Goal: Information Seeking & Learning: Learn about a topic

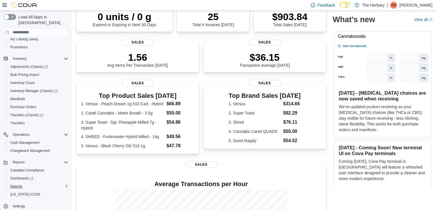
scroll to position [58, 0]
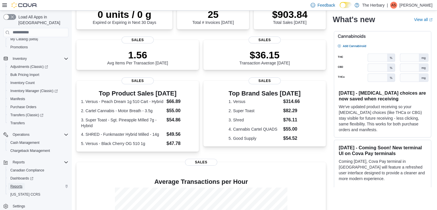
click at [17, 184] on span "Reports" at bounding box center [16, 186] width 12 height 5
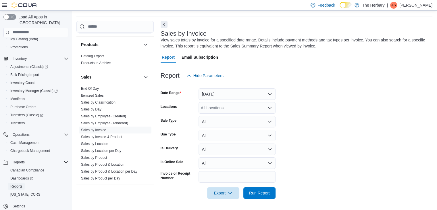
scroll to position [431, 0]
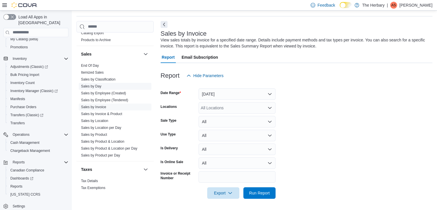
click at [102, 84] on link "Sales by Day" at bounding box center [91, 86] width 20 height 4
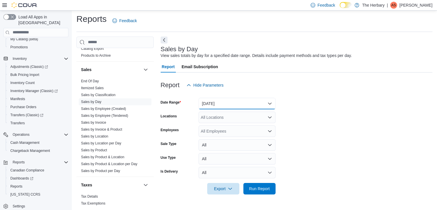
click at [216, 108] on button "Yesterday" at bounding box center [237, 104] width 77 height 12
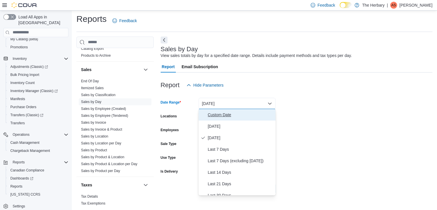
click at [226, 112] on span "Custom Date" at bounding box center [241, 114] width 66 height 7
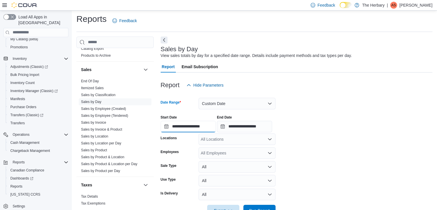
click at [203, 127] on input "**********" at bounding box center [188, 127] width 55 height 12
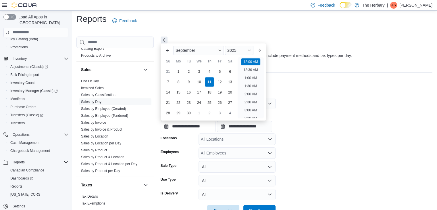
scroll to position [18, 0]
click at [164, 50] on button "Previous Month" at bounding box center [167, 50] width 9 height 9
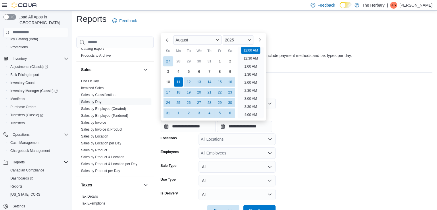
click at [167, 63] on div "27" at bounding box center [168, 61] width 10 height 10
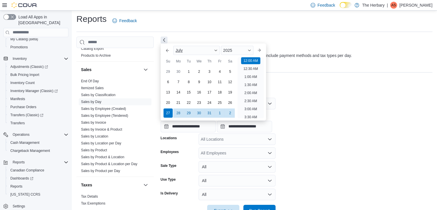
click at [217, 48] on div "July" at bounding box center [196, 50] width 47 height 9
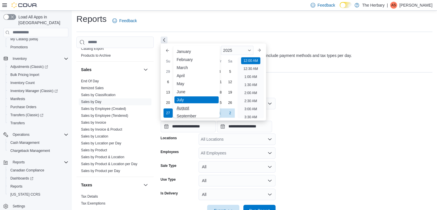
click at [197, 111] on div "August" at bounding box center [197, 107] width 44 height 7
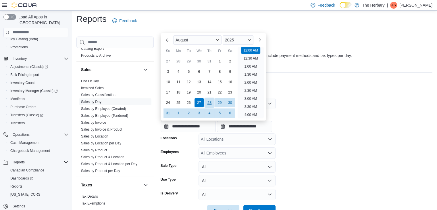
click at [206, 106] on div "28" at bounding box center [209, 103] width 10 height 10
type input "**********"
click at [255, 126] on input "**********" at bounding box center [244, 127] width 55 height 12
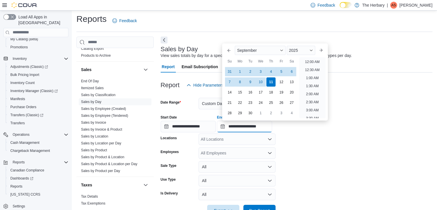
scroll to position [327, 0]
click at [263, 84] on div "10" at bounding box center [261, 82] width 10 height 10
type input "**********"
click at [341, 169] on form "**********" at bounding box center [297, 153] width 272 height 125
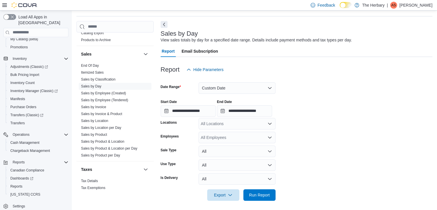
scroll to position [20, 0]
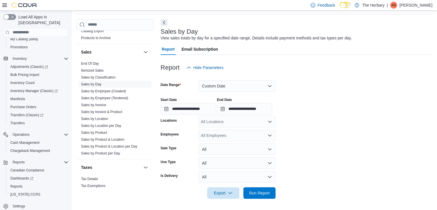
click at [213, 118] on div "All Locations" at bounding box center [237, 122] width 77 height 12
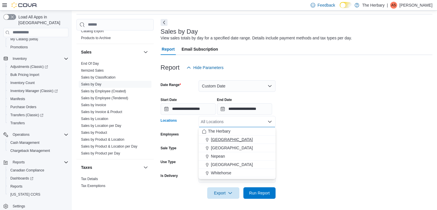
click at [221, 141] on span "[GEOGRAPHIC_DATA]" at bounding box center [232, 140] width 42 height 6
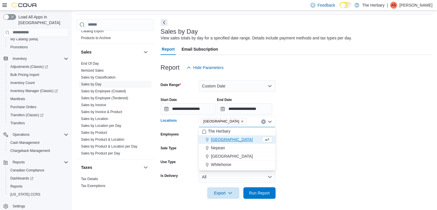
click at [393, 152] on form "**********" at bounding box center [297, 135] width 272 height 125
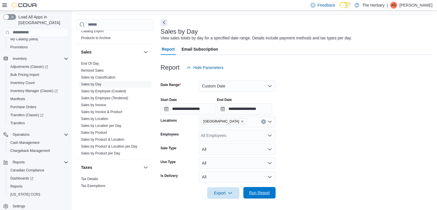
click at [259, 193] on span "Run Report" at bounding box center [259, 193] width 21 height 6
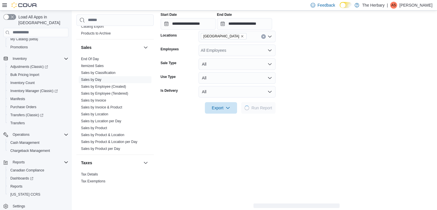
scroll to position [106, 0]
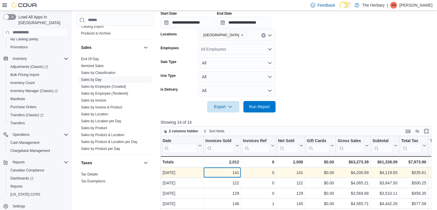
click at [236, 172] on div "141" at bounding box center [223, 172] width 34 height 7
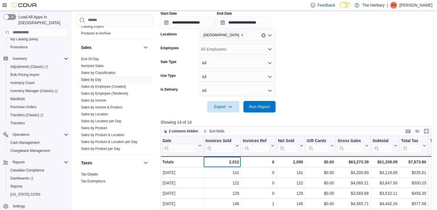
click at [233, 161] on div "2,012" at bounding box center [223, 161] width 34 height 7
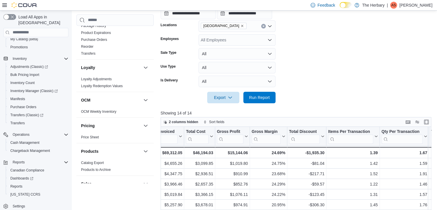
scroll to position [288, 0]
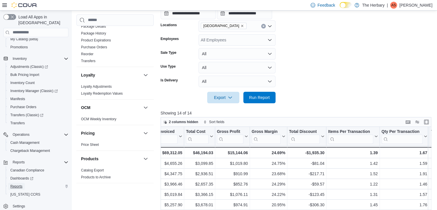
click at [20, 184] on span "Reports" at bounding box center [16, 186] width 12 height 5
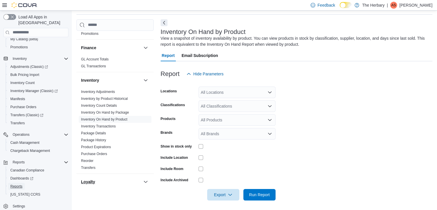
scroll to position [201, 0]
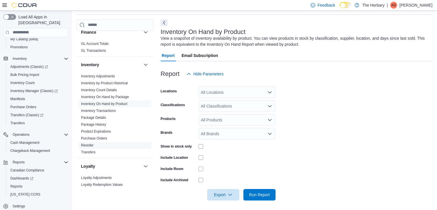
click at [87, 143] on link "Reorder" at bounding box center [87, 145] width 12 height 4
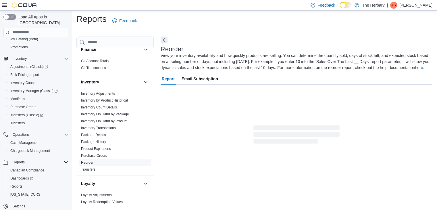
scroll to position [31, 0]
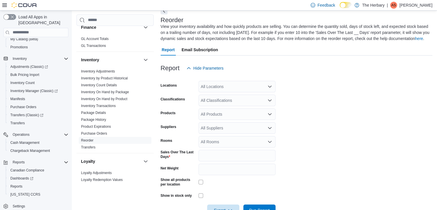
click at [214, 92] on div "All Locations" at bounding box center [237, 87] width 77 height 12
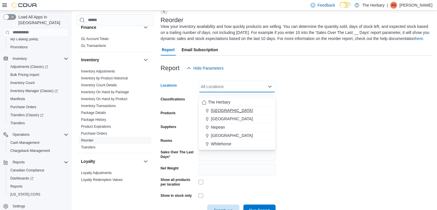
click at [217, 108] on span "[GEOGRAPHIC_DATA]" at bounding box center [232, 111] width 42 height 6
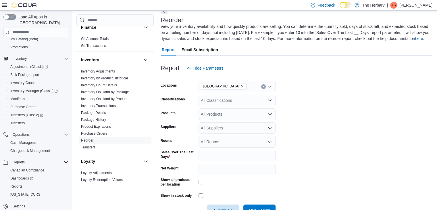
click at [418, 153] on form "Locations Kingston Classifications All Classifications Products All Products Su…" at bounding box center [297, 145] width 272 height 142
click at [235, 106] on div "All Classifications" at bounding box center [237, 101] width 77 height 12
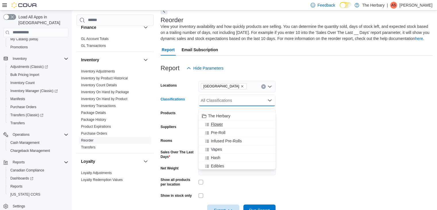
click at [229, 123] on div "Flower" at bounding box center [237, 124] width 70 height 6
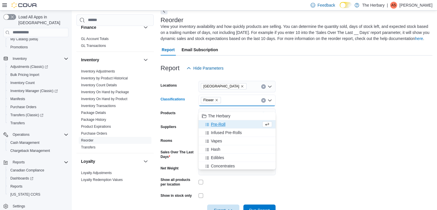
click at [229, 123] on div "Pre-Roll" at bounding box center [231, 124] width 59 height 6
click at [229, 123] on span "Infused Pre-Rolls" at bounding box center [226, 124] width 31 height 6
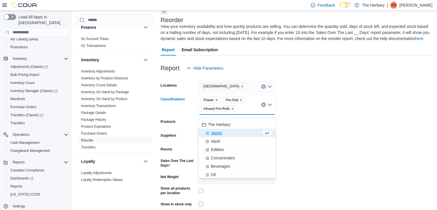
click at [228, 133] on div "Vapes" at bounding box center [231, 133] width 59 height 6
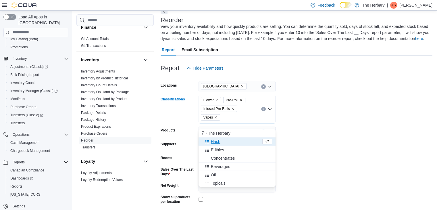
click at [227, 138] on button "Hash" at bounding box center [237, 141] width 77 height 8
click at [227, 143] on div "Edibles" at bounding box center [231, 142] width 59 height 6
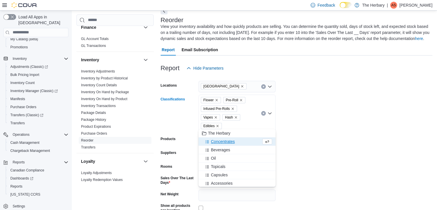
click at [227, 145] on button "Concentrates" at bounding box center [237, 141] width 77 height 8
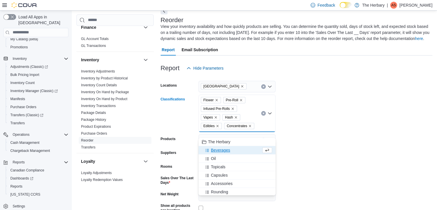
click at [227, 149] on span "Beverages" at bounding box center [220, 150] width 19 height 6
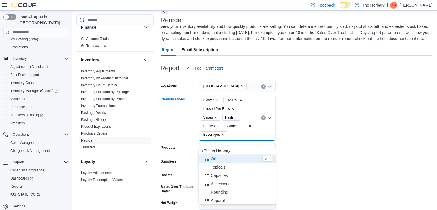
click at [224, 159] on div "Oil" at bounding box center [231, 159] width 59 height 6
click at [225, 157] on span "Topicals" at bounding box center [218, 159] width 15 height 6
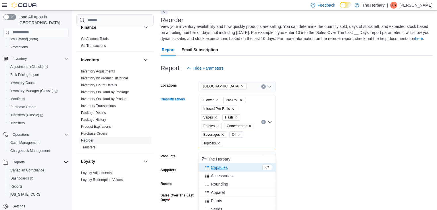
click at [225, 164] on span "Capsules" at bounding box center [219, 167] width 17 height 6
click at [224, 199] on div "Seeds" at bounding box center [237, 201] width 70 height 6
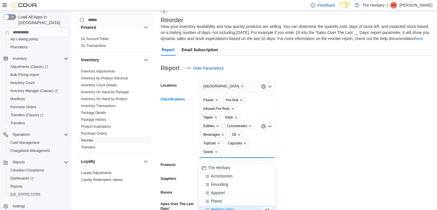
click at [369, 167] on form "Locations Kingston Classifications Flower Pre-Roll Infused Pre-Rolls Vapes Hash…" at bounding box center [297, 171] width 272 height 194
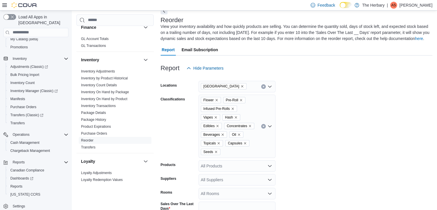
click at [215, 154] on icon "Remove Seeds from selection in this group" at bounding box center [216, 151] width 3 height 3
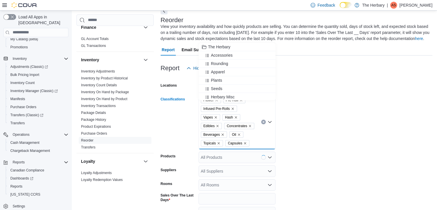
click at [317, 158] on form "Locations Kingston Classifications Flower Pre-Roll Infused Pre-Rolls Vapes Hash…" at bounding box center [297, 166] width 272 height 185
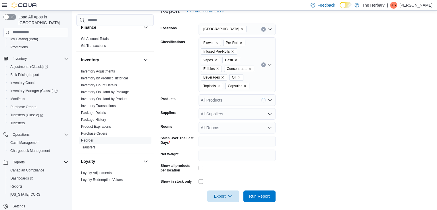
scroll to position [98, 0]
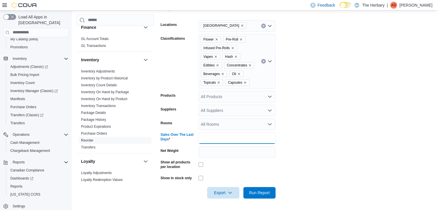
drag, startPoint x: 213, startPoint y: 139, endPoint x: 163, endPoint y: 139, distance: 49.7
click at [163, 139] on div "Sales Over The Last Days *" at bounding box center [218, 138] width 115 height 12
type input "**"
click at [306, 152] on form "Locations Kingston Classifications Flower Pre-Roll Infused Pre-Rolls Vapes Hash…" at bounding box center [297, 105] width 272 height 185
click at [265, 196] on span "Run Report" at bounding box center [259, 193] width 25 height 12
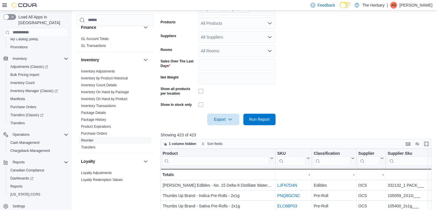
scroll to position [173, 0]
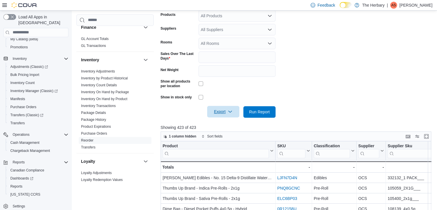
click at [219, 112] on div "Export" at bounding box center [224, 112] width 35 height 12
click at [388, 76] on form "Locations Kingston Classifications Flower Pre-Roll Infused Pre-Rolls Vapes Hash…" at bounding box center [298, 24] width 274 height 185
click at [224, 117] on span "Export" at bounding box center [223, 112] width 25 height 12
click at [226, 125] on button "Export to Excel" at bounding box center [223, 129] width 33 height 12
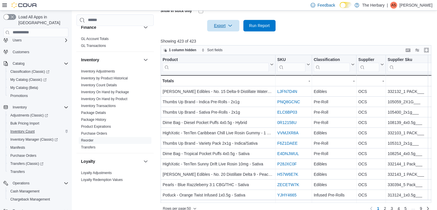
scroll to position [0, 0]
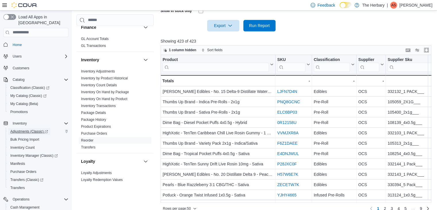
click at [30, 129] on span "Adjustments (Classic)" at bounding box center [29, 131] width 38 height 5
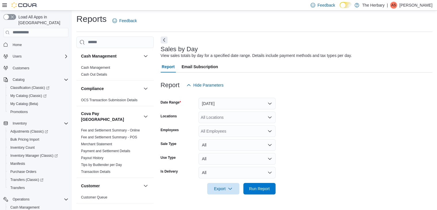
scroll to position [173, 0]
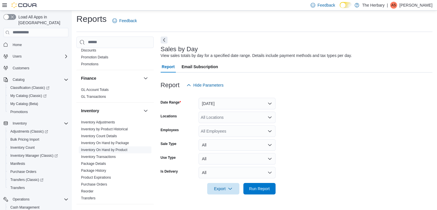
click at [110, 148] on link "Inventory On Hand by Product" at bounding box center [104, 150] width 46 height 4
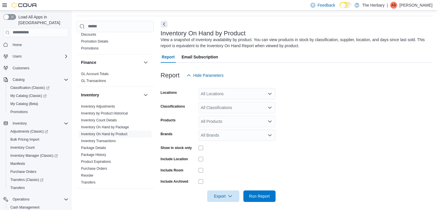
scroll to position [19, 0]
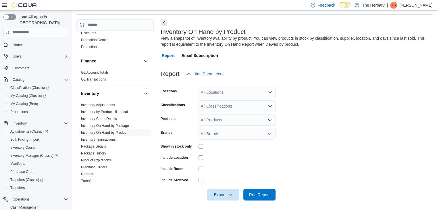
click at [231, 93] on div "All Locations" at bounding box center [237, 93] width 77 height 12
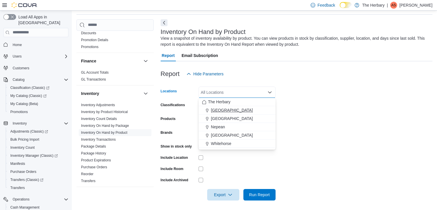
click at [232, 108] on div "[GEOGRAPHIC_DATA]" at bounding box center [237, 110] width 70 height 6
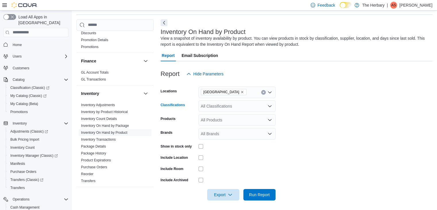
click at [236, 102] on div "All Classifications" at bounding box center [237, 106] width 77 height 12
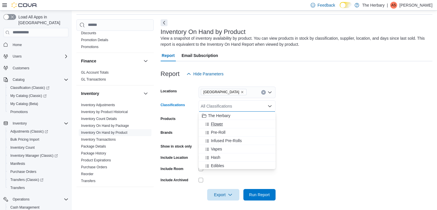
click at [228, 123] on div "Flower" at bounding box center [237, 124] width 70 height 6
click at [228, 123] on div "Pre-Roll" at bounding box center [231, 124] width 59 height 6
click at [228, 123] on span "Infused Pre-Rolls" at bounding box center [226, 124] width 31 height 6
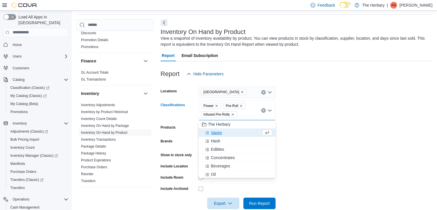
click at [222, 131] on div "Vapes" at bounding box center [231, 133] width 59 height 6
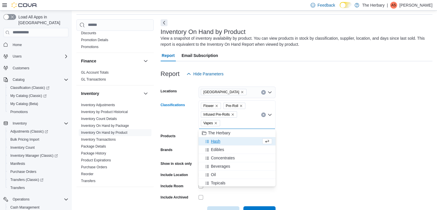
click at [220, 142] on div "Hash" at bounding box center [231, 141] width 59 height 6
click at [220, 142] on span "Edibles" at bounding box center [217, 141] width 13 height 6
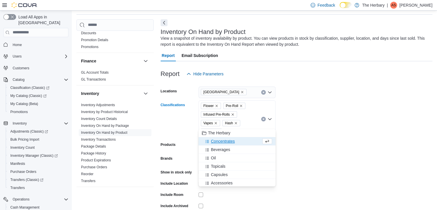
click at [222, 144] on span "Concentrates" at bounding box center [223, 141] width 24 height 6
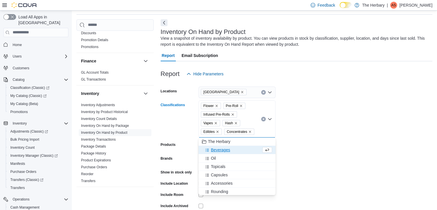
click at [222, 149] on span "Beverages" at bounding box center [220, 150] width 19 height 6
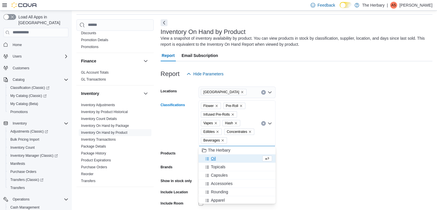
click at [222, 159] on div "Oil" at bounding box center [231, 159] width 59 height 6
click at [222, 159] on span "Topicals" at bounding box center [218, 159] width 15 height 6
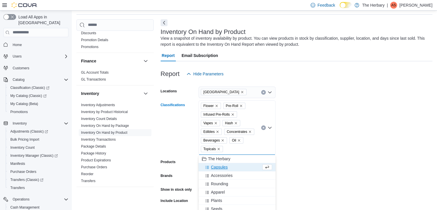
click at [224, 165] on span "Capsules" at bounding box center [219, 167] width 17 height 6
click at [233, 200] on div "Seeds" at bounding box center [237, 201] width 70 height 6
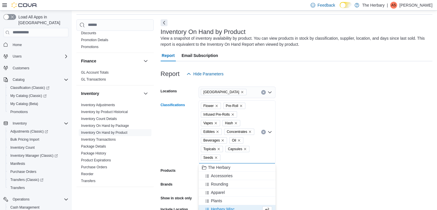
click at [422, 148] on form "Locations Kingston Classifications Flower Pre-Roll Infused Pre-Rolls Vapes Hash…" at bounding box center [297, 166] width 272 height 173
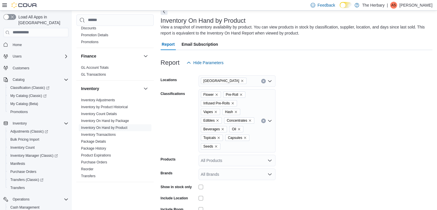
scroll to position [73, 0]
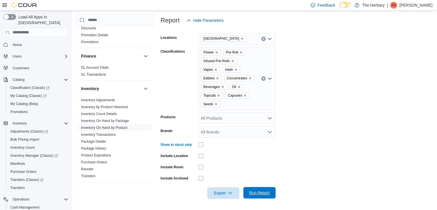
click at [256, 191] on span "Run Report" at bounding box center [259, 193] width 21 height 6
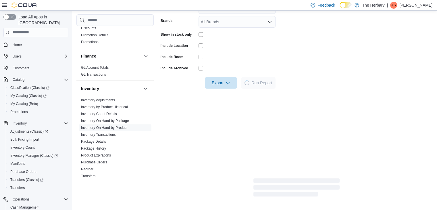
scroll to position [188, 0]
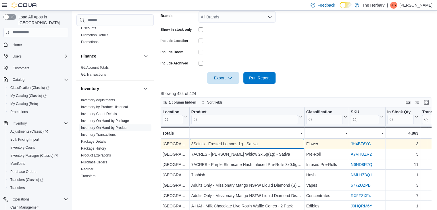
click at [233, 140] on div "3Saints - Frosted Lemons 1g - Sativa" at bounding box center [246, 143] width 111 height 7
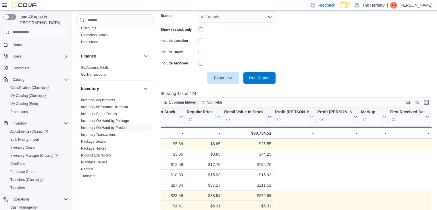
scroll to position [0, 260]
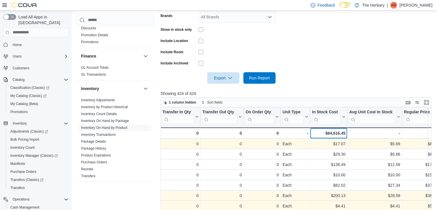
click at [336, 136] on div "$64,616.45 - In Stock Cost, column 10, row 51" at bounding box center [329, 132] width 37 height 11
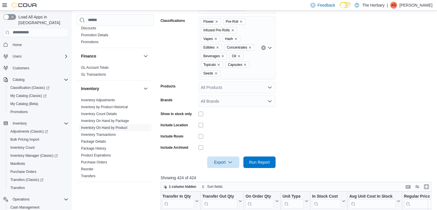
scroll to position [86, 0]
